Goal: Task Accomplishment & Management: Complete application form

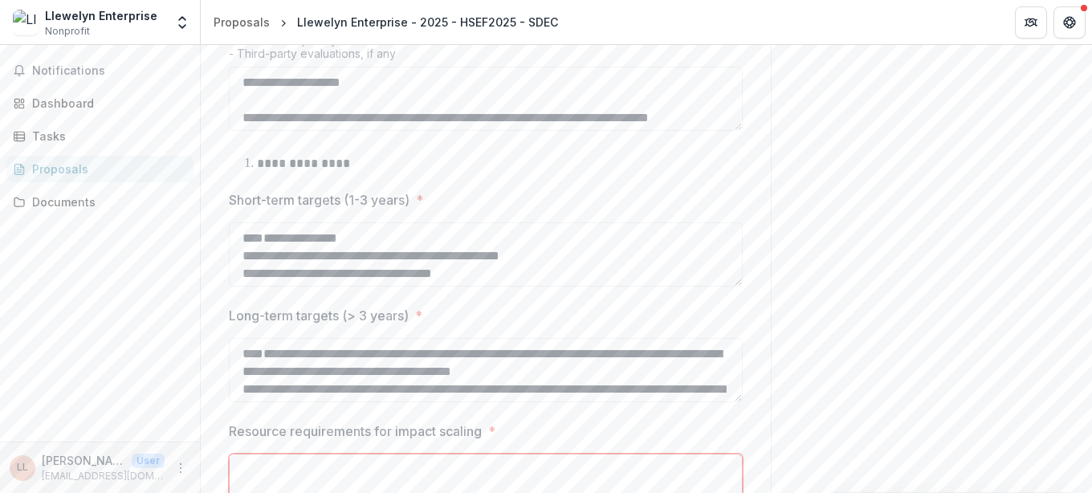
scroll to position [1068, 0]
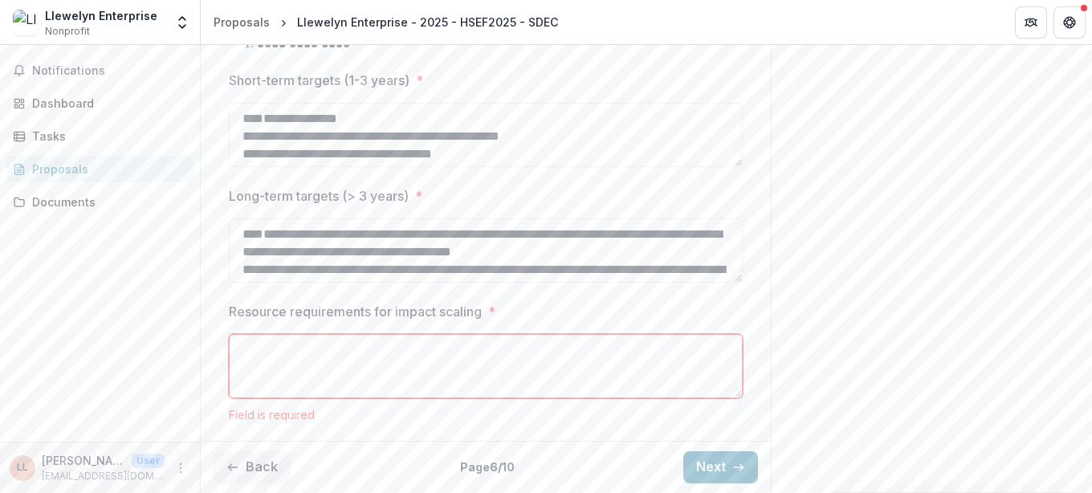
click at [320, 367] on textarea "Resource requirements for impact scaling *" at bounding box center [486, 366] width 514 height 64
paste textarea "**********"
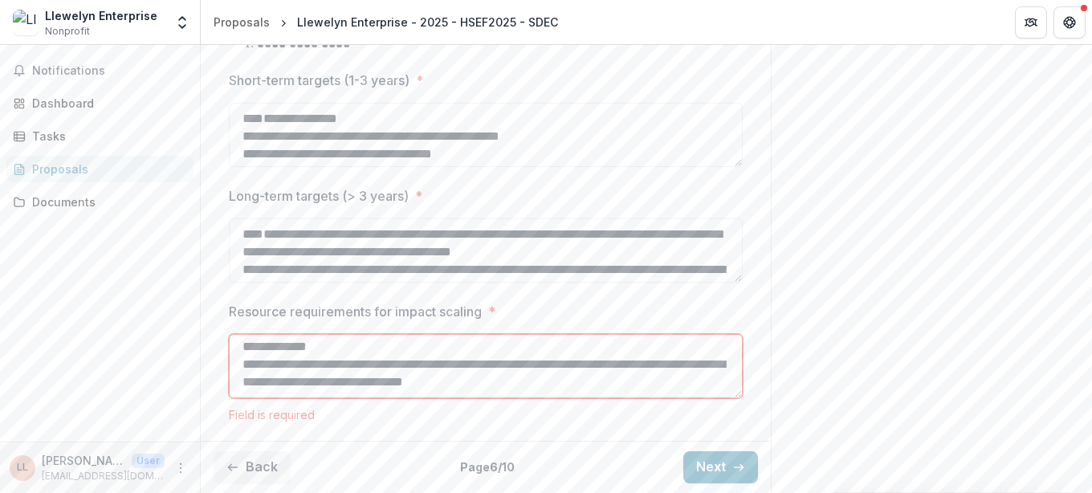
scroll to position [1052, 0]
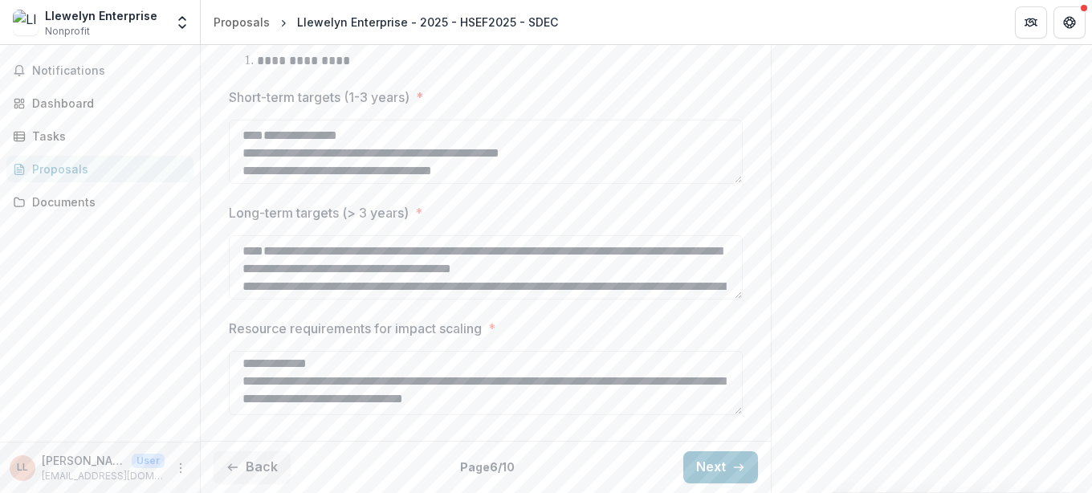
click at [295, 377] on textarea "Resource requirements for impact scaling *" at bounding box center [486, 383] width 514 height 64
paste textarea
type textarea "**********"
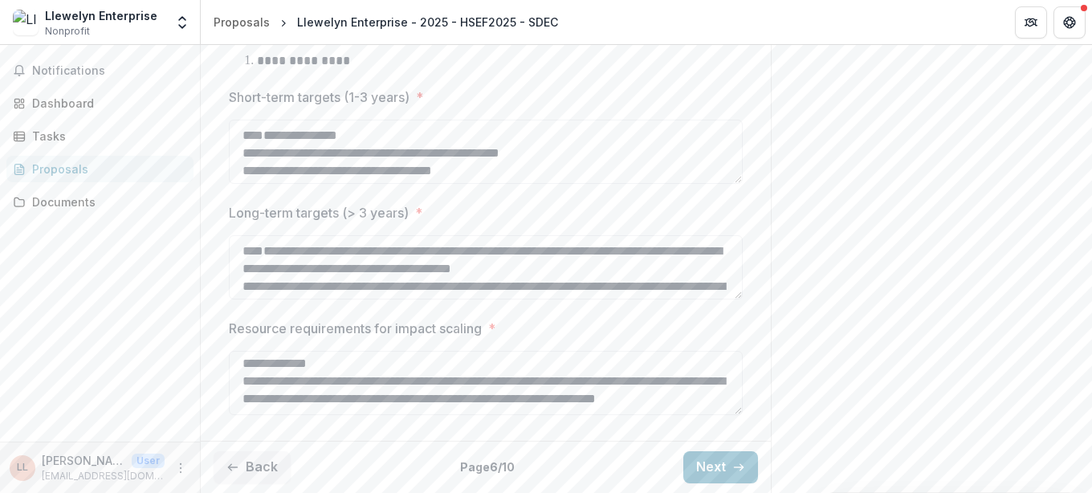
click at [196, 96] on div "Dashboard" at bounding box center [100, 103] width 200 height 26
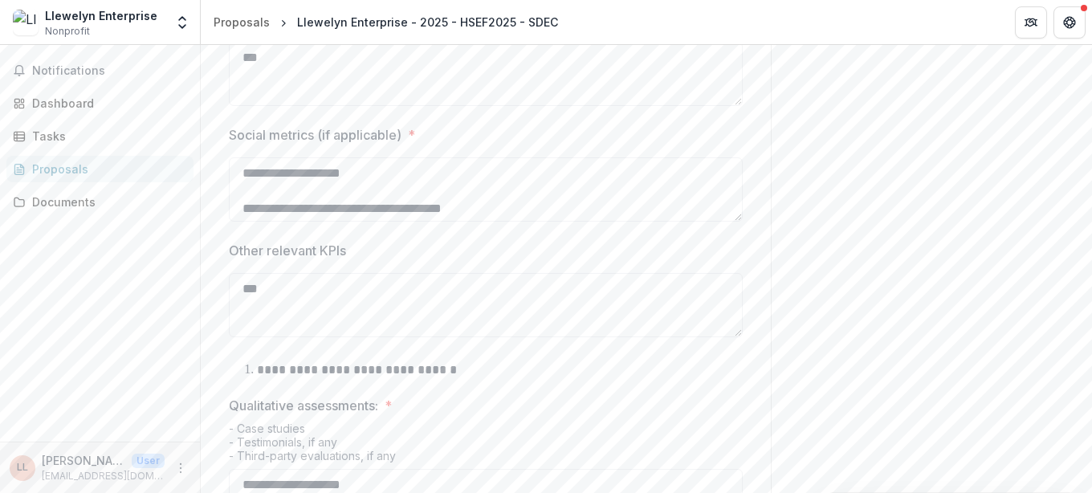
scroll to position [281, 0]
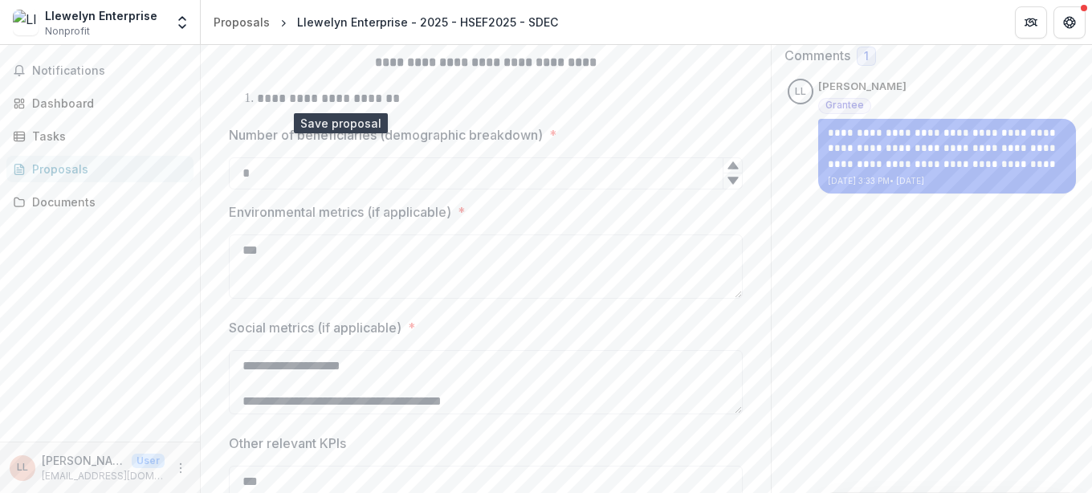
click at [337, 29] on icon "download-proposal" at bounding box center [338, 21] width 16 height 16
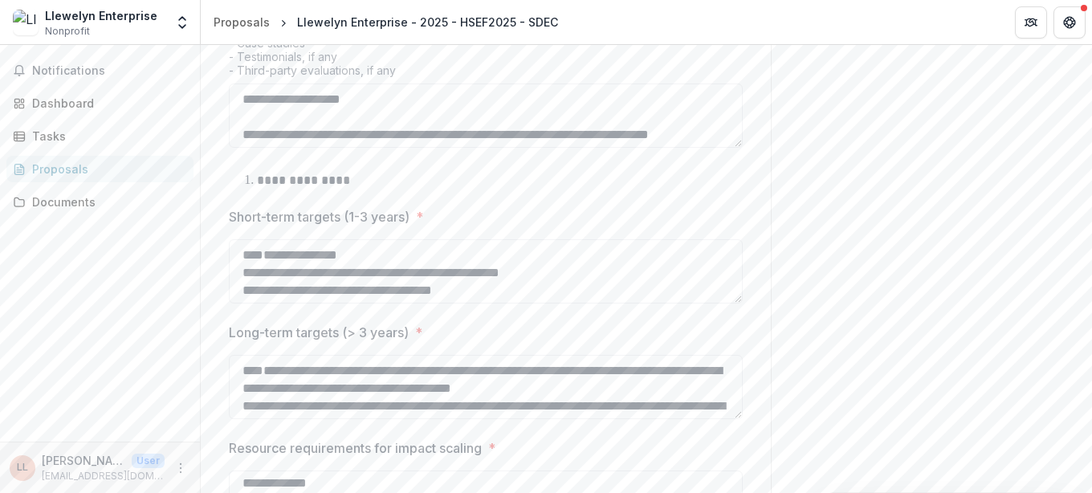
scroll to position [1052, 0]
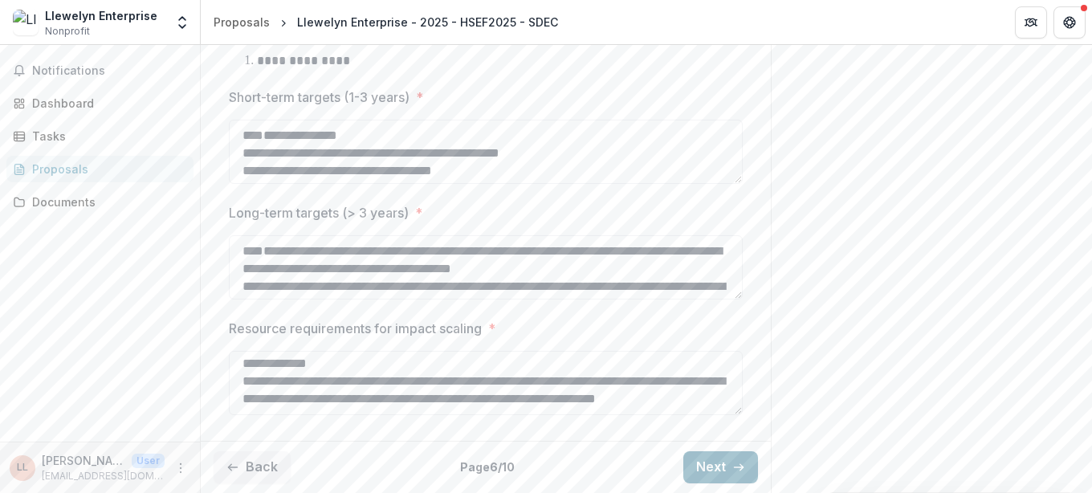
click at [700, 454] on button "Next" at bounding box center [720, 467] width 75 height 32
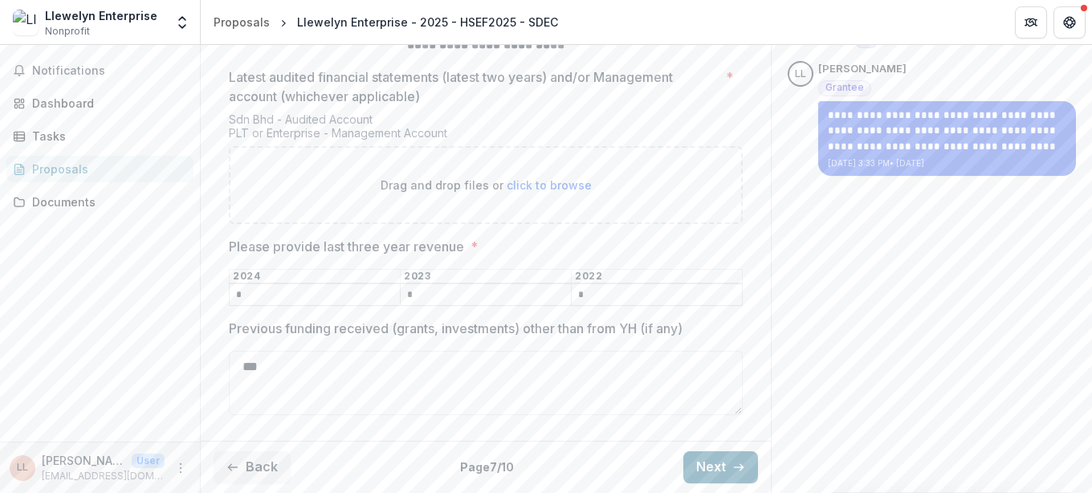
scroll to position [370, 0]
click at [700, 454] on button "Next" at bounding box center [720, 467] width 75 height 32
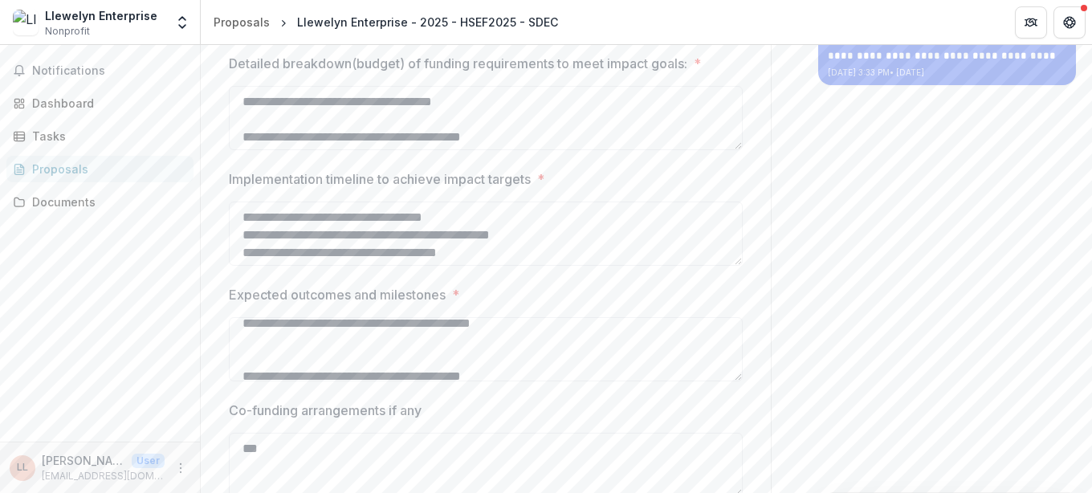
scroll to position [544, 0]
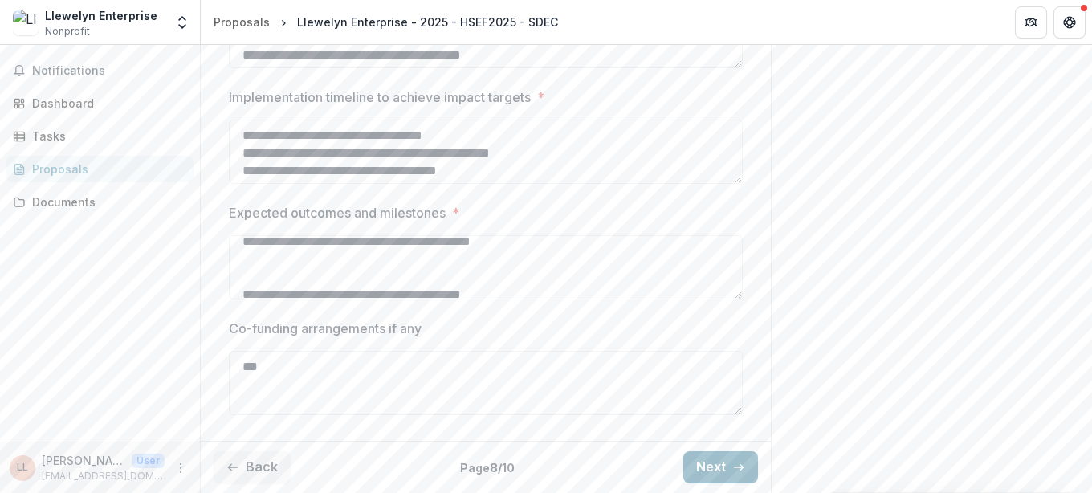
click at [737, 453] on button "Next" at bounding box center [720, 467] width 75 height 32
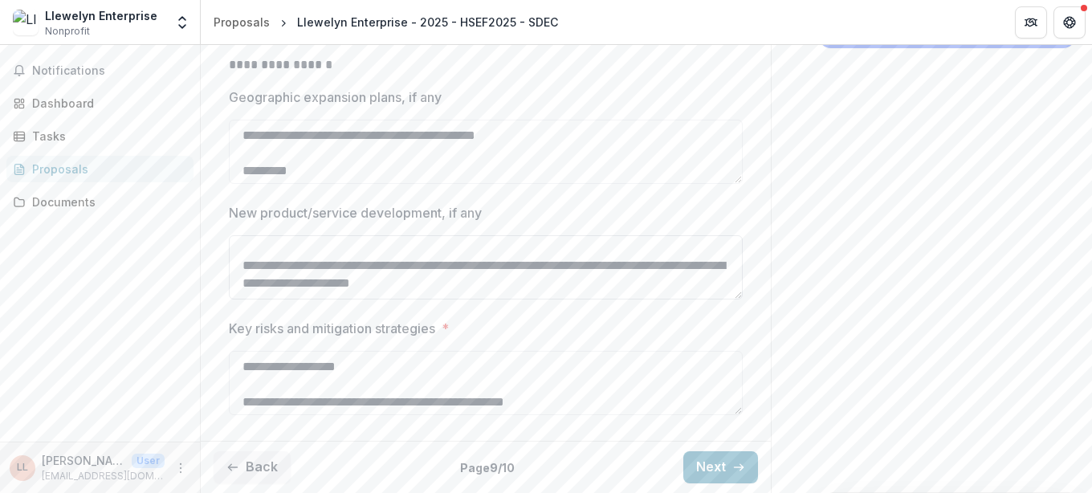
scroll to position [112, 0]
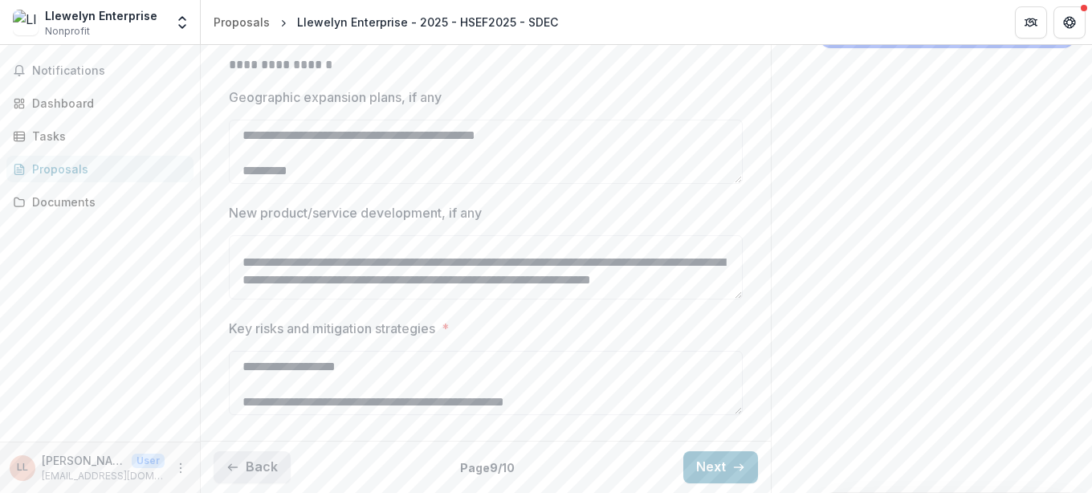
click at [259, 474] on button "Back" at bounding box center [252, 467] width 77 height 32
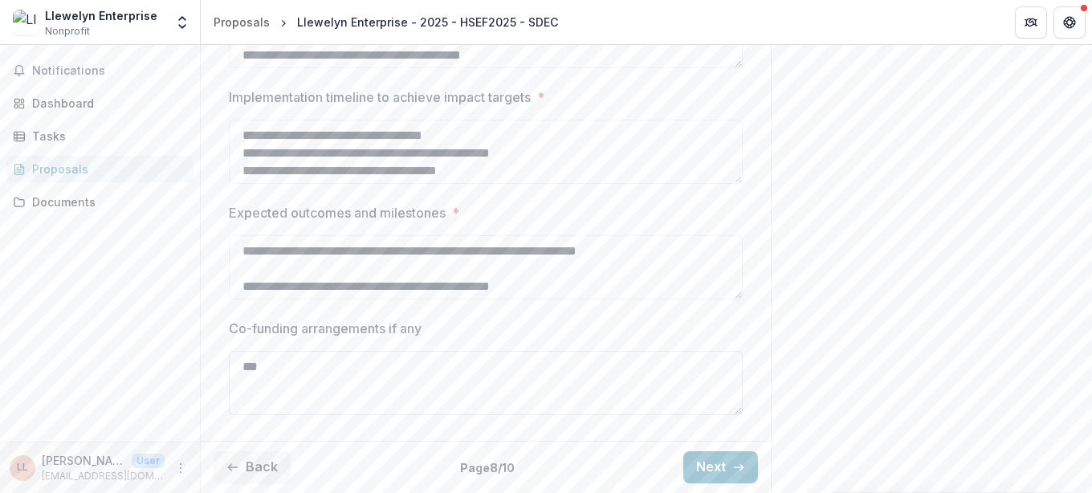
scroll to position [544, 0]
click at [259, 460] on button "Back" at bounding box center [252, 467] width 77 height 32
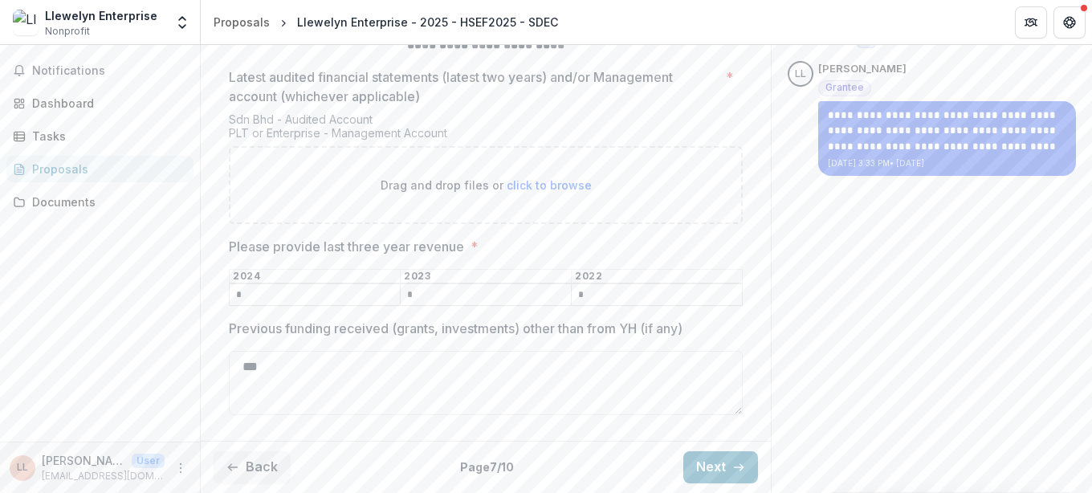
scroll to position [370, 0]
